Goal: Find specific page/section: Find specific page/section

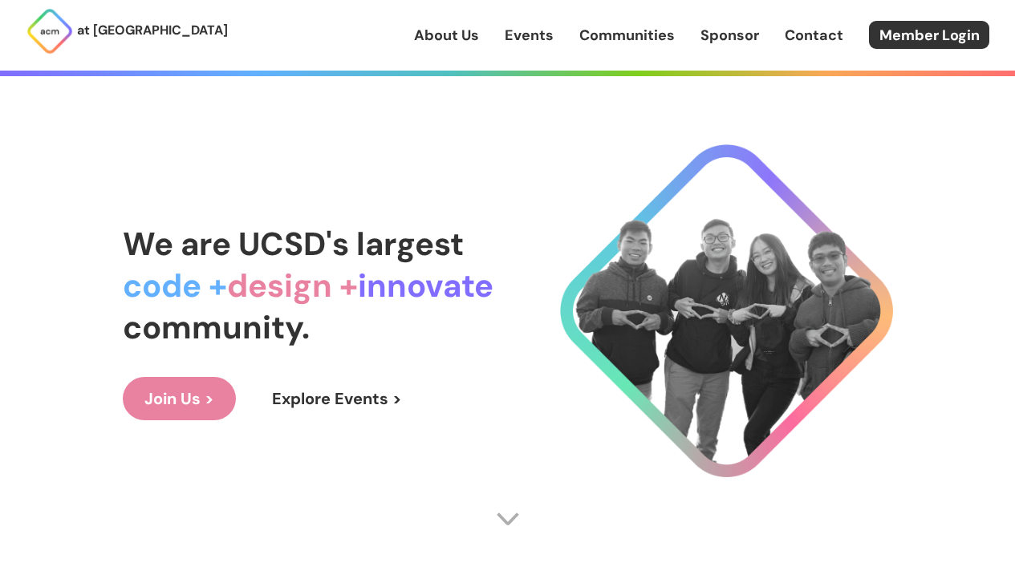
click at [445, 47] on div "About Us Events Communities Sponsor Contact Member Login" at bounding box center [714, 35] width 601 height 28
click at [450, 33] on link "About Us" at bounding box center [446, 35] width 65 height 21
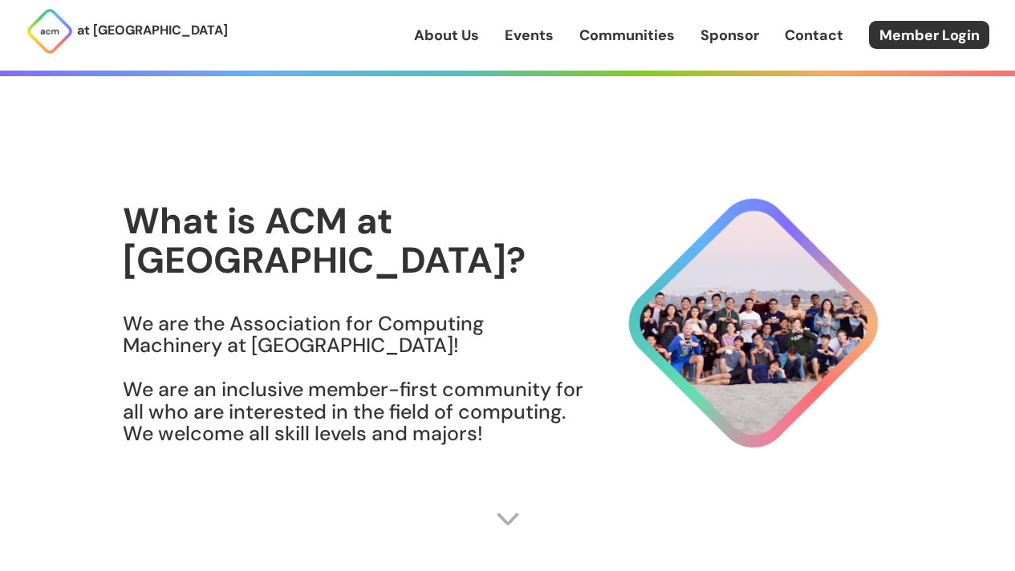
click at [540, 30] on link "Events" at bounding box center [529, 35] width 49 height 21
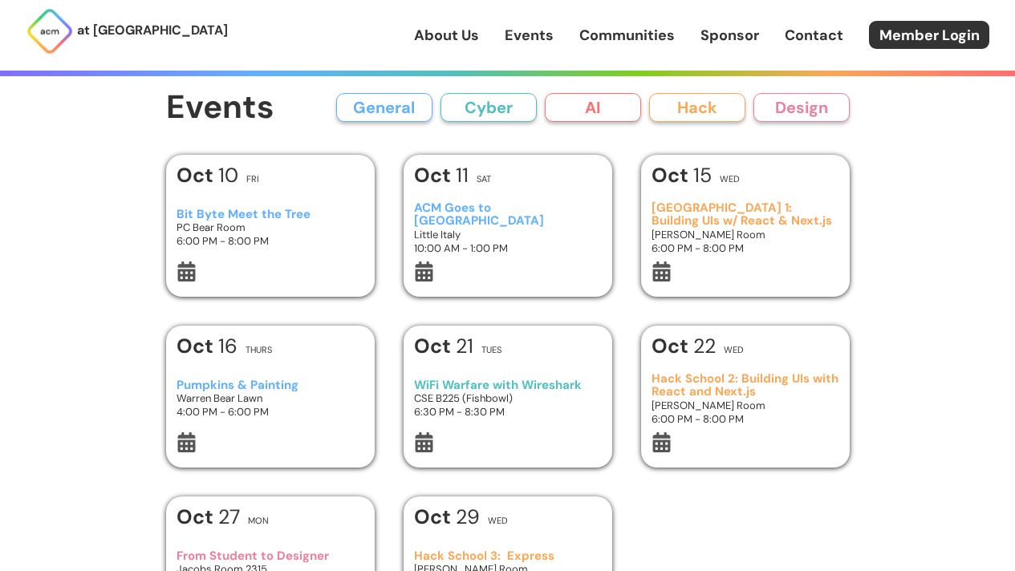
click at [267, 208] on h3 "Bit Byte Meet the Tree" at bounding box center [269, 215] width 187 height 14
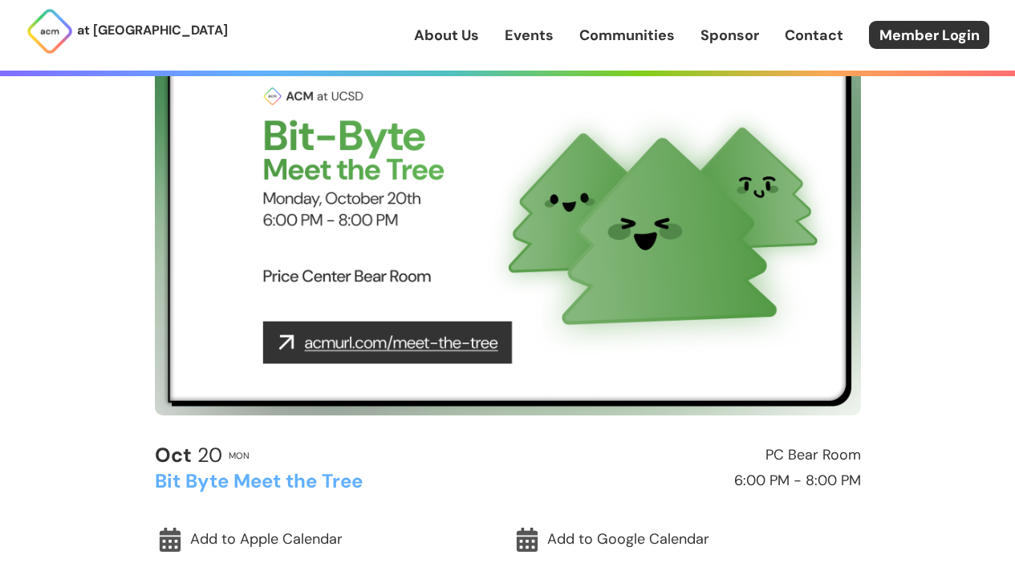
scroll to position [116, 0]
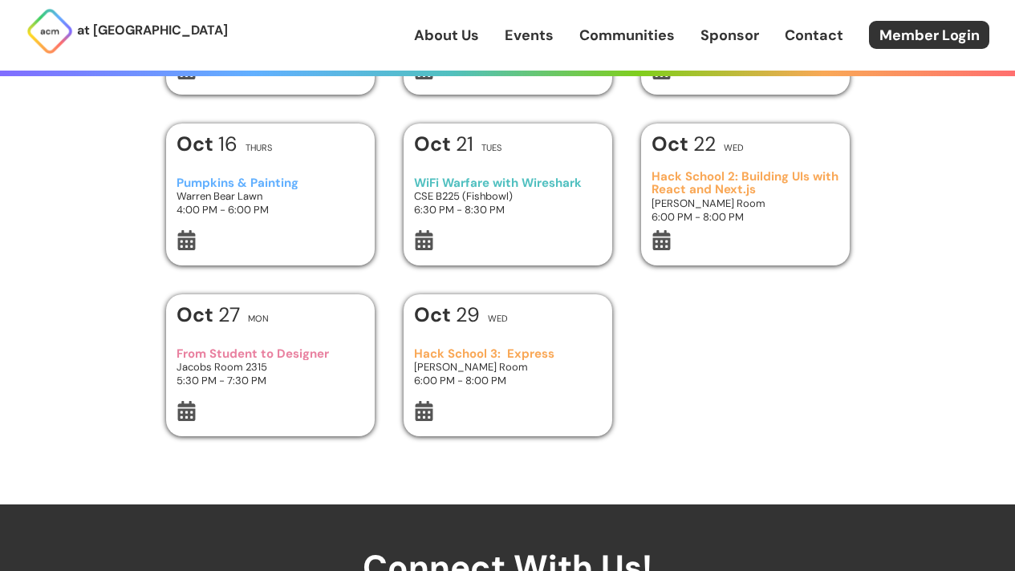
scroll to position [206, 0]
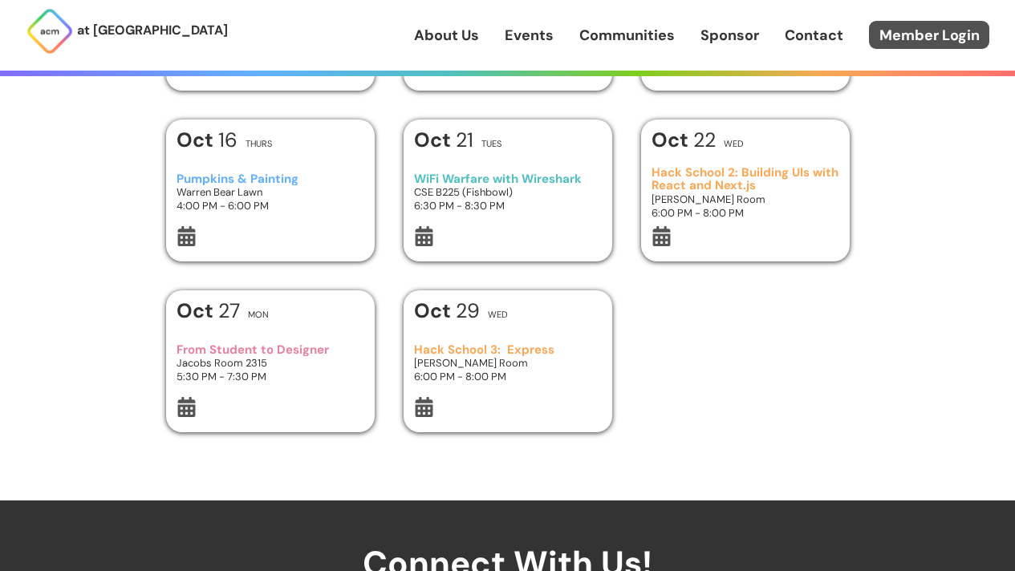
click at [869, 35] on link "Member Login" at bounding box center [929, 35] width 120 height 28
